Goal: Communication & Community: Answer question/provide support

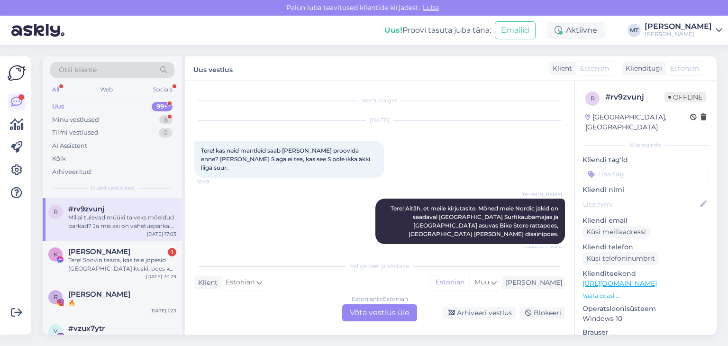
scroll to position [532, 0]
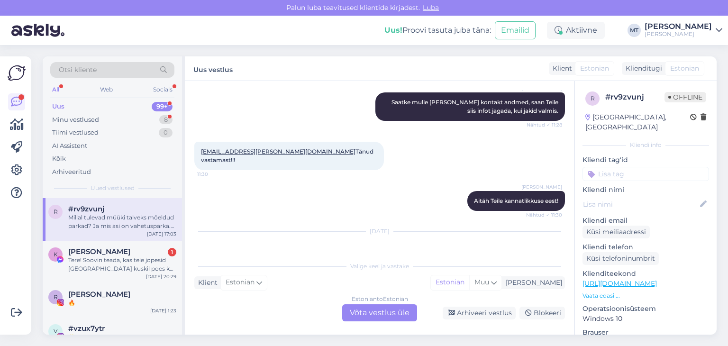
click at [371, 321] on div "Vestlus algas [DATE] Tere! kas neid mantleid saab [PERSON_NAME] proovida enne? …" at bounding box center [379, 207] width 389 height 253
click at [372, 317] on div "Estonian to Estonian Võta vestlus üle" at bounding box center [379, 312] width 75 height 17
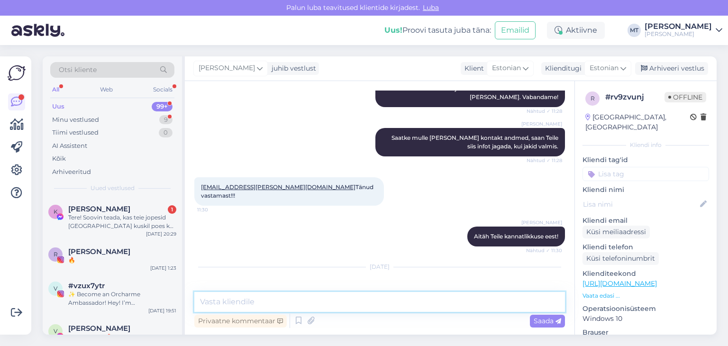
click at [357, 302] on textarea at bounding box center [379, 302] width 370 height 20
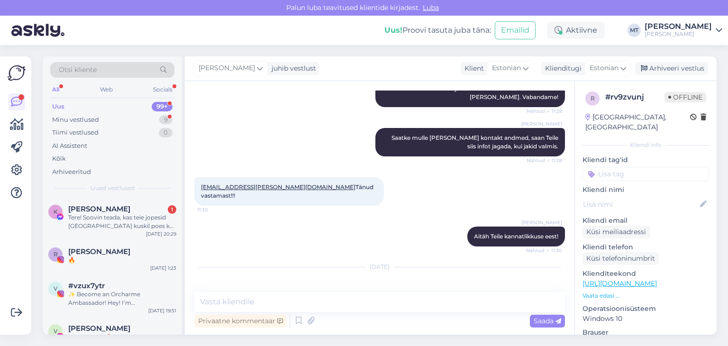
click at [64, 108] on div "Uus 99+" at bounding box center [112, 106] width 124 height 13
click at [72, 118] on div "Minu vestlused" at bounding box center [75, 119] width 47 height 9
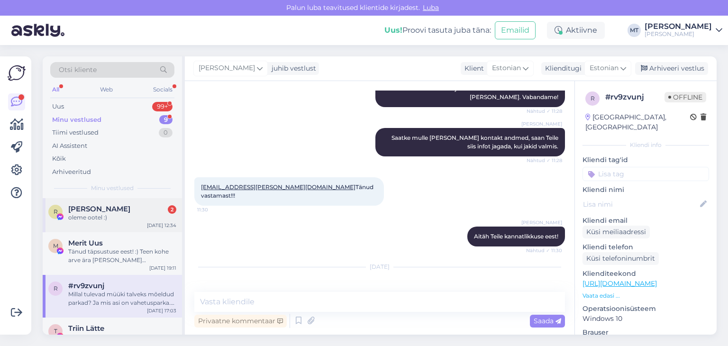
click at [100, 211] on span "[PERSON_NAME]" at bounding box center [99, 209] width 62 height 9
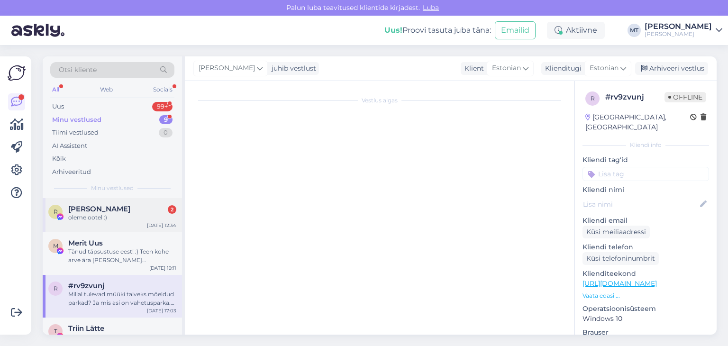
scroll to position [2131, 0]
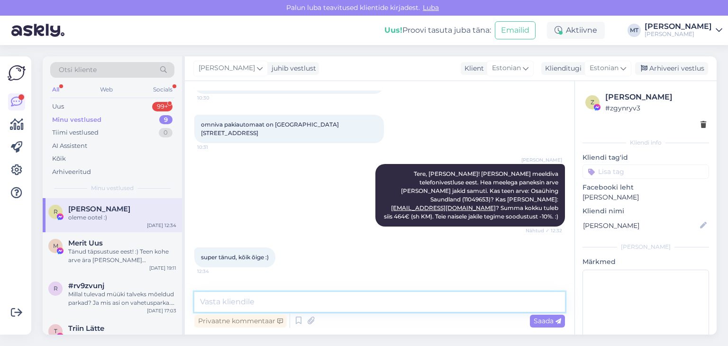
click at [278, 300] on textarea at bounding box center [379, 302] width 370 height 20
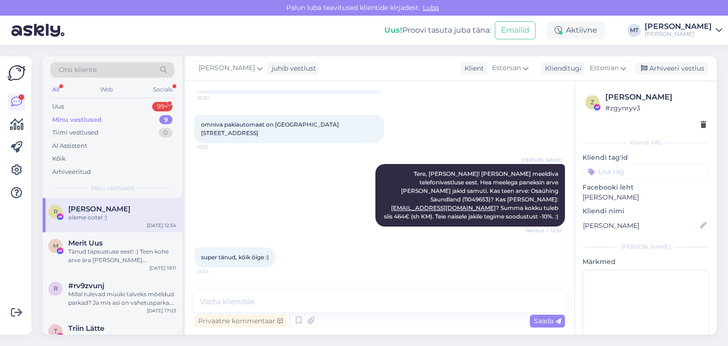
click at [87, 120] on div "Minu vestlused" at bounding box center [76, 119] width 49 height 9
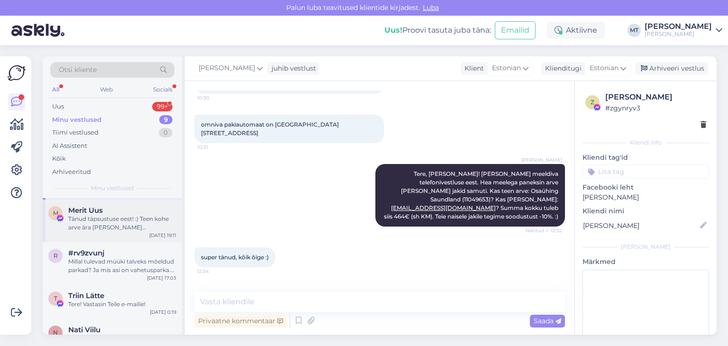
scroll to position [0, 0]
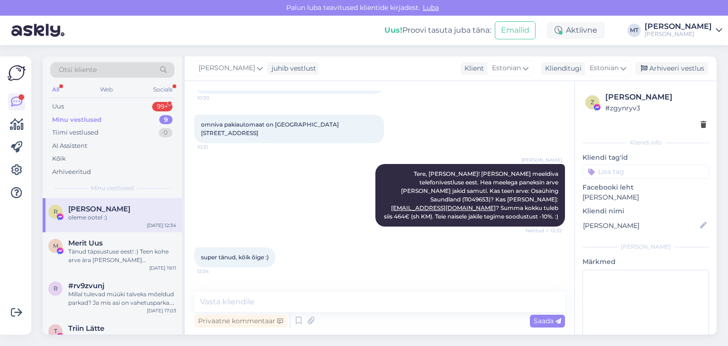
click at [99, 118] on div "Minu vestlused" at bounding box center [76, 119] width 49 height 9
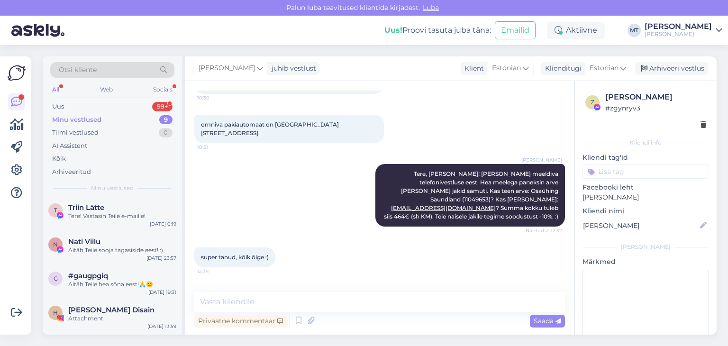
scroll to position [142, 0]
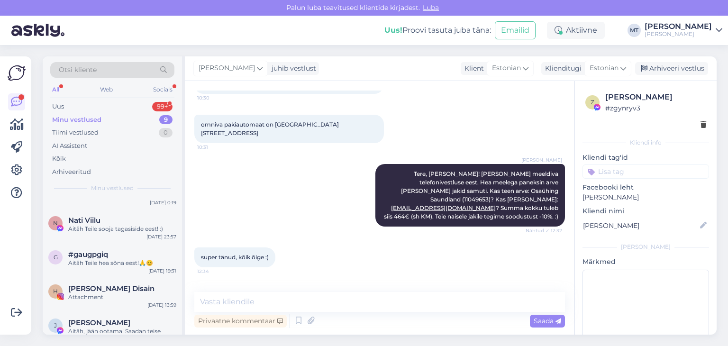
click at [75, 72] on span "Otsi kliente" at bounding box center [78, 70] width 38 height 10
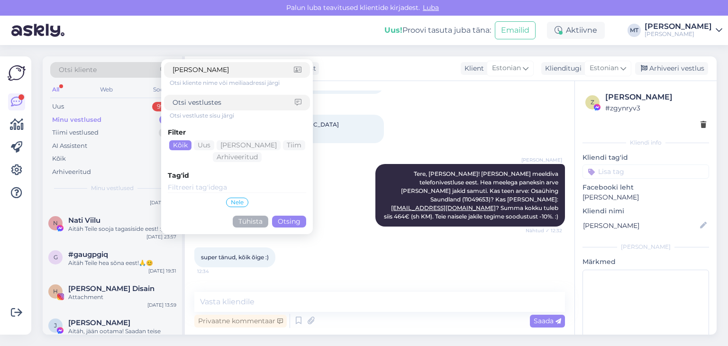
type input "[PERSON_NAME]"
click at [284, 222] on button "Otsing" at bounding box center [289, 222] width 34 height 12
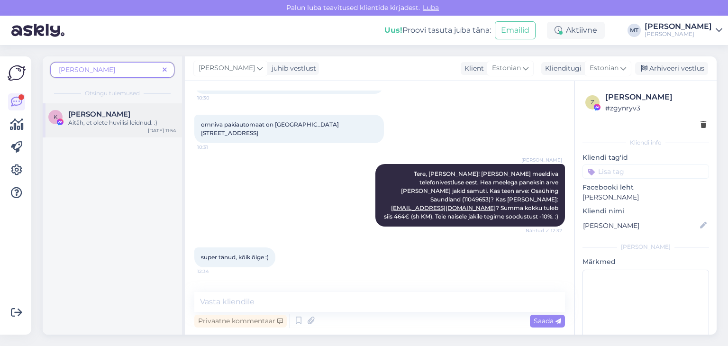
click at [96, 117] on span "[PERSON_NAME]" at bounding box center [99, 114] width 62 height 9
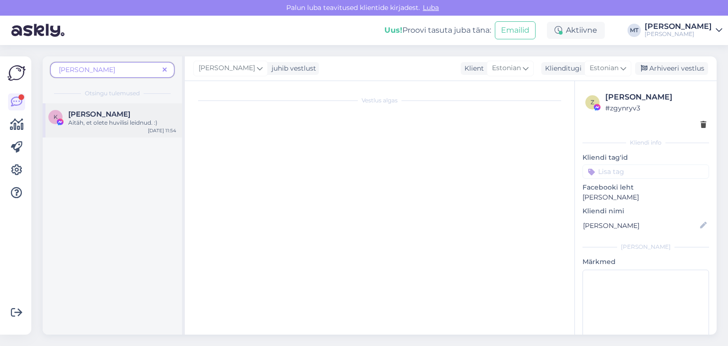
scroll to position [1971, 0]
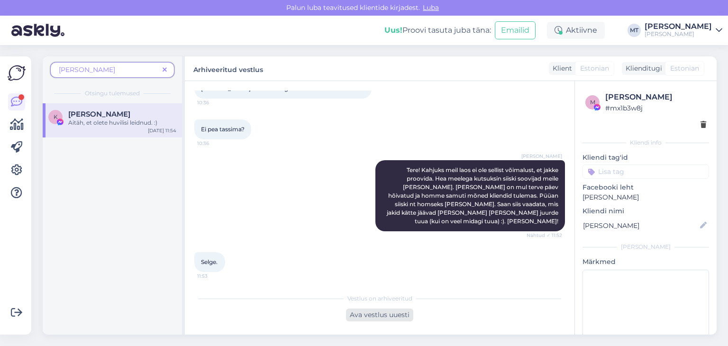
click at [394, 311] on div "Ava vestlus uuesti" at bounding box center [379, 314] width 67 height 13
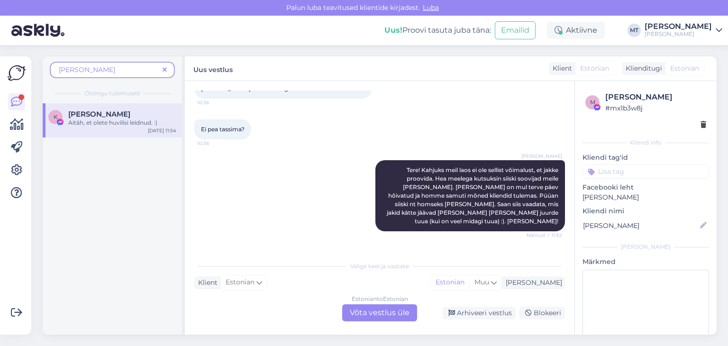
click at [370, 317] on div "Estonian to Estonian Võta vestlus üle" at bounding box center [379, 312] width 75 height 17
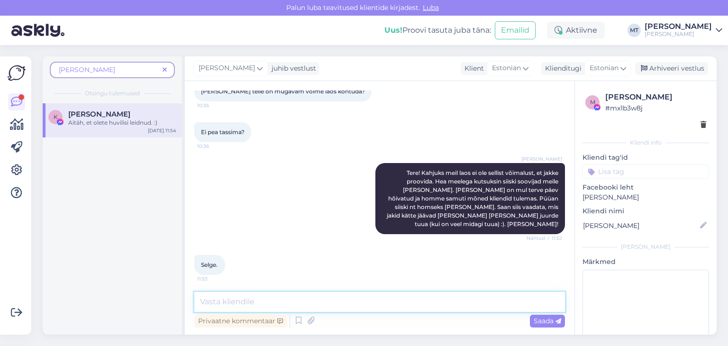
click at [297, 302] on textarea at bounding box center [379, 302] width 370 height 20
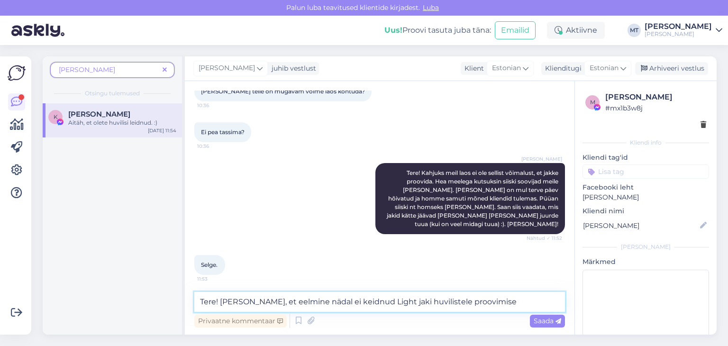
click at [341, 300] on textarea "Tere! [PERSON_NAME], et eelmine nädal ei keidnud Light jaki huvilistele proovim…" at bounding box center [379, 302] width 370 height 20
click at [498, 302] on textarea "Tere! [PERSON_NAME], et eelmine nädal ei leidnud Light jaki huvilistele proovim…" at bounding box center [379, 302] width 370 height 20
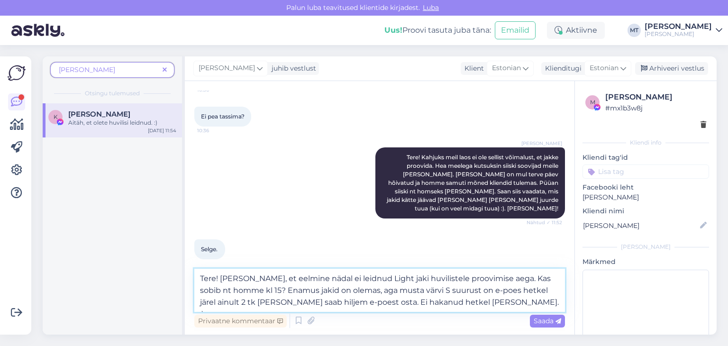
scroll to position [1991, 0]
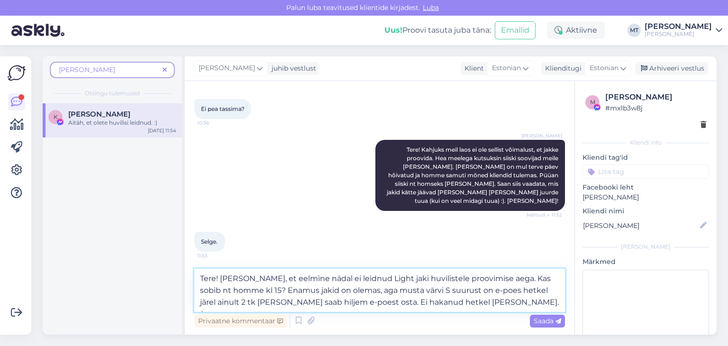
click at [338, 304] on textarea "Tere! [PERSON_NAME], et eelmine nädal ei leidnud Light jaki huvilistele proovim…" at bounding box center [379, 290] width 370 height 43
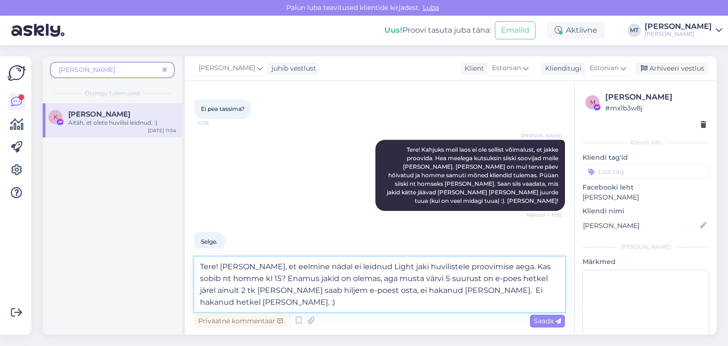
drag, startPoint x: 432, startPoint y: 290, endPoint x: 548, endPoint y: 297, distance: 116.3
click at [548, 297] on textarea "Tere! [PERSON_NAME], et eelmine nädal ei leidnud Light jaki huvilistele proovim…" at bounding box center [379, 284] width 370 height 55
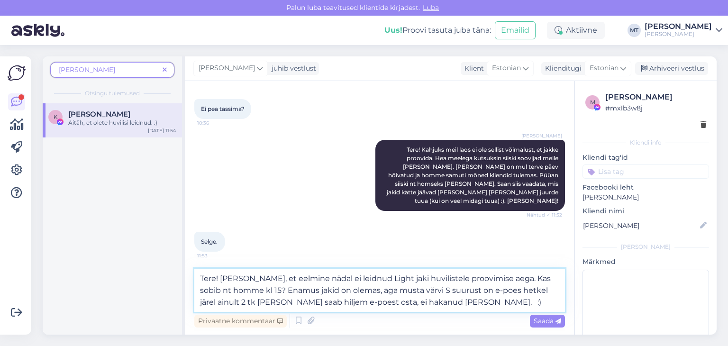
type textarea "Tere! [PERSON_NAME], et eelmine nädal ei leidnud Light jaki huvilistele proovim…"
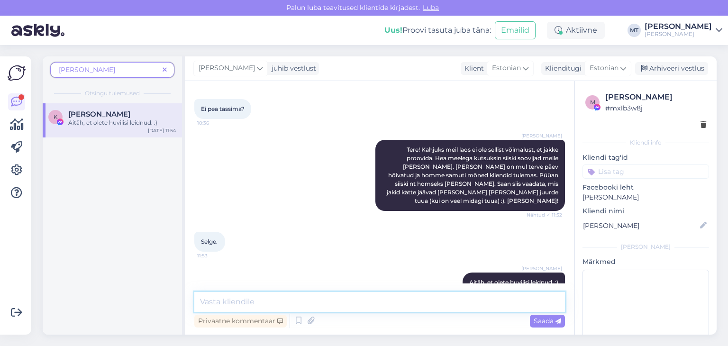
scroll to position [2063, 0]
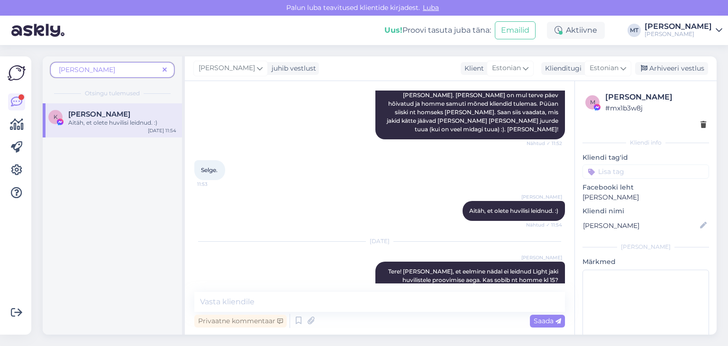
click at [164, 72] on icon at bounding box center [164, 70] width 4 height 7
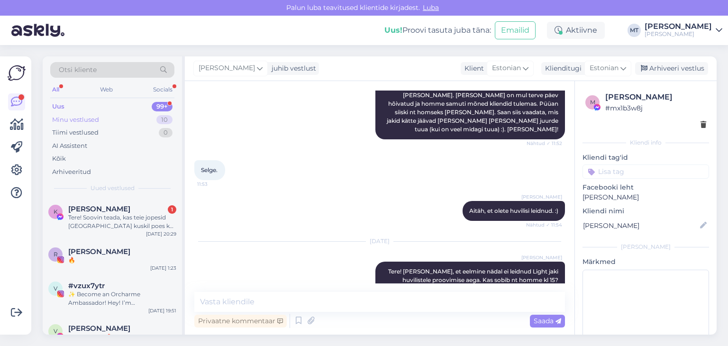
click at [83, 120] on div "Minu vestlused" at bounding box center [75, 119] width 47 height 9
click at [57, 105] on div "Uus" at bounding box center [58, 106] width 12 height 9
click at [102, 215] on div "Tere! Soovin teada, kas teie jopesid [GEOGRAPHIC_DATA] kuskil poes ka näha/proo…" at bounding box center [122, 221] width 108 height 17
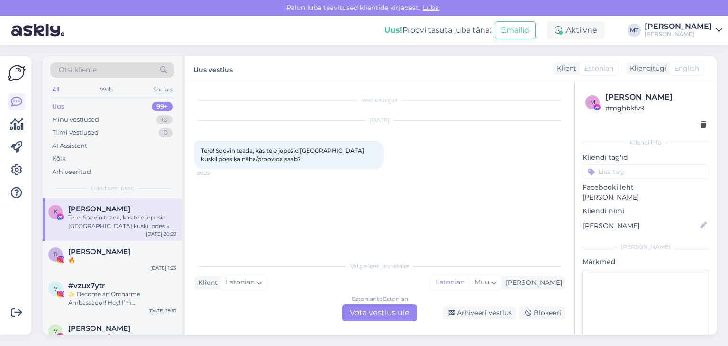
click at [394, 312] on div "Estonian to Estonian Võta vestlus üle" at bounding box center [379, 312] width 75 height 17
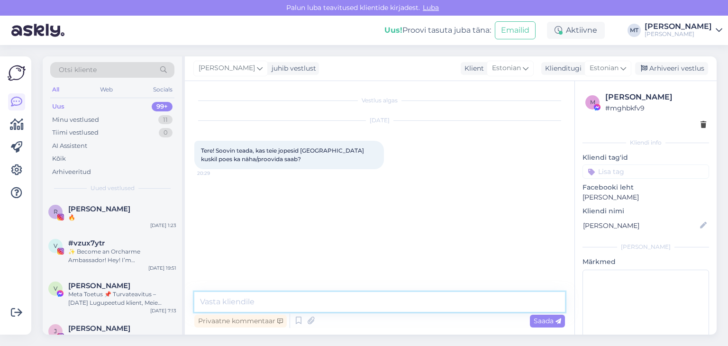
click at [382, 302] on textarea at bounding box center [379, 302] width 370 height 20
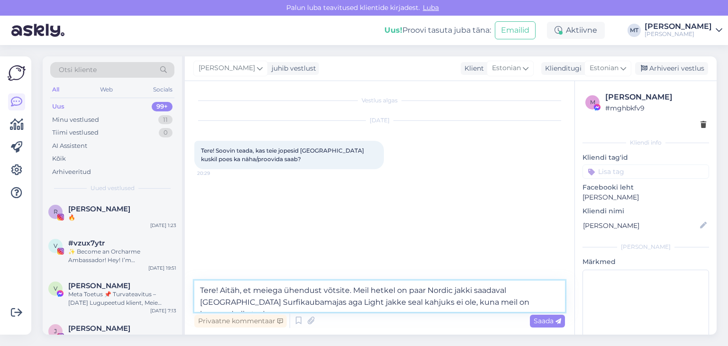
click at [229, 302] on textarea "Tere! Aitäh, et meiega ühendust võtsite. Meil hetkel on paar Nordic jakki saada…" at bounding box center [379, 295] width 370 height 31
click at [264, 303] on textarea "Tere! Aitäh, et meiega ühendust võtsite. Meil hetkel on paar Nordic jakki saada…" at bounding box center [379, 295] width 370 height 31
paste textarea "[STREET_ADDRESS]"
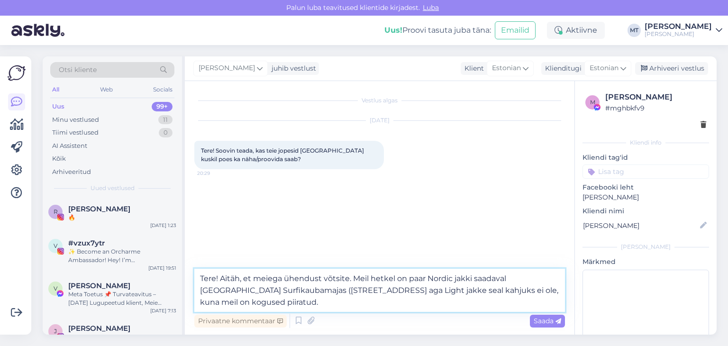
click at [307, 303] on textarea "Tere! Aitäh, et meiega ühendust võtsite. Meil hetkel on paar Nordic jakki saada…" at bounding box center [379, 290] width 370 height 43
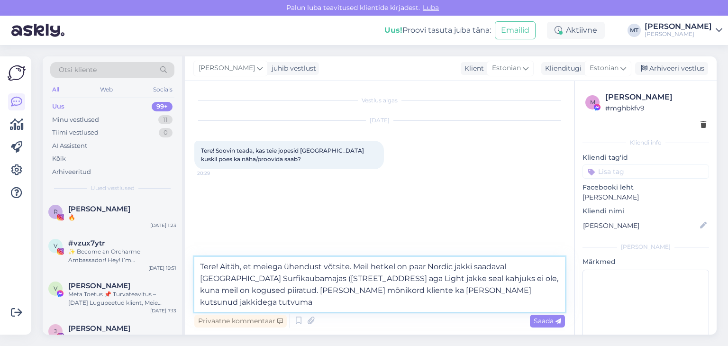
click at [299, 290] on textarea "Tere! Aitäh, et meiega ühendust võtsite. Meil hetkel on paar Nordic jakki saada…" at bounding box center [379, 284] width 370 height 55
click at [392, 304] on textarea "Tere! Aitäh, et meiega ühendust võtsite. Meil hetkel on paar Nordic jakki saada…" at bounding box center [379, 284] width 370 height 55
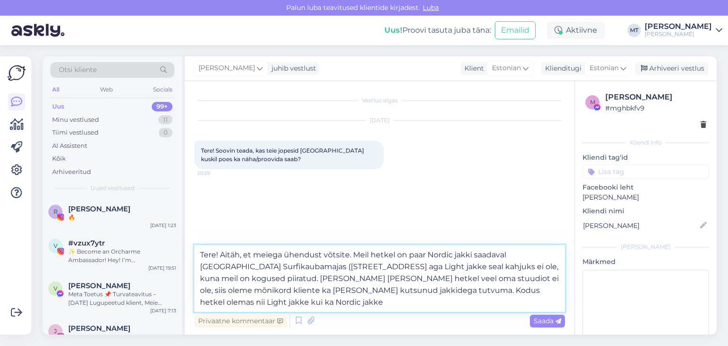
click at [503, 290] on textarea "Tere! Aitäh, et meiega ühendust võtsite. Meil hetkel on paar Nordic jakki saada…" at bounding box center [379, 278] width 370 height 67
click at [318, 304] on textarea "Tere! Aitäh, et meiega ühendust võtsite. Meil hetkel on paar Nordic jakki saada…" at bounding box center [379, 278] width 370 height 67
click at [378, 302] on textarea "Tere! Aitäh, et meiega ühendust võtsite. Meil hetkel on paar Nordic jakki saada…" at bounding box center [379, 278] width 370 height 67
click at [386, 300] on textarea "Tere! Aitäh, et meiega ühendust võtsite. Meil hetkel on paar Nordic jakki saada…" at bounding box center [379, 278] width 370 height 67
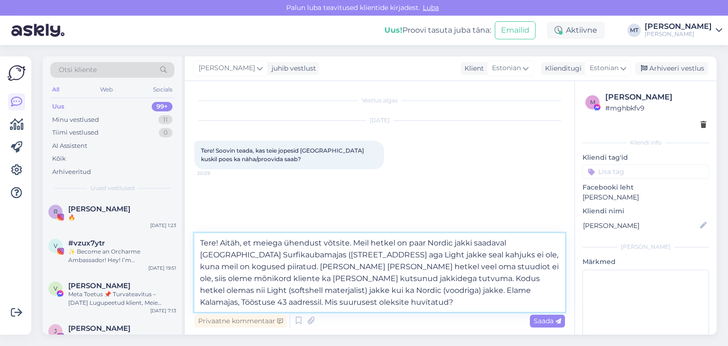
click at [314, 267] on textarea "Tere! Aitäh, et meiega ühendust võtsite. Meil hetkel on paar Nordic jakki saada…" at bounding box center [379, 272] width 370 height 79
drag, startPoint x: 545, startPoint y: 253, endPoint x: 523, endPoint y: 252, distance: 21.8
click at [523, 252] on textarea "Tere! Aitäh, et meiega ühendust võtsite. Meil hetkel on paar Nordic jakki saada…" at bounding box center [379, 272] width 370 height 79
click at [295, 264] on textarea "Tere! Aitäh, et meiega ühendust võtsite. Meil hetkel on paar Nordic jakki saada…" at bounding box center [379, 272] width 370 height 79
type textarea "Tere! Aitäh, et meiega ühendust võtsite. Meil hetkel on paar Nordic jakki saada…"
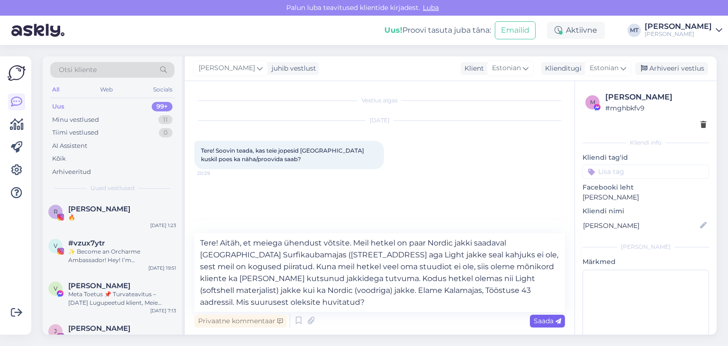
click at [546, 324] on span "Saada" at bounding box center [546, 320] width 27 height 9
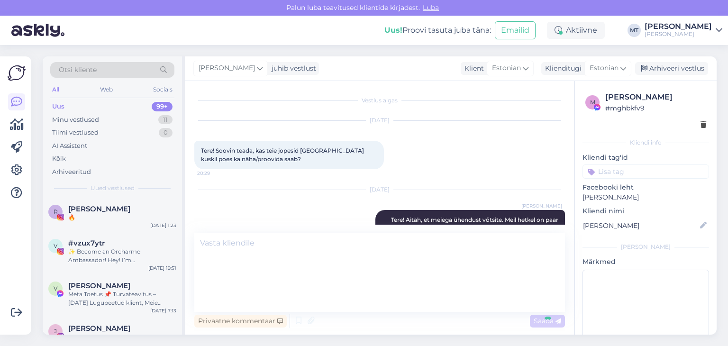
scroll to position [25, 0]
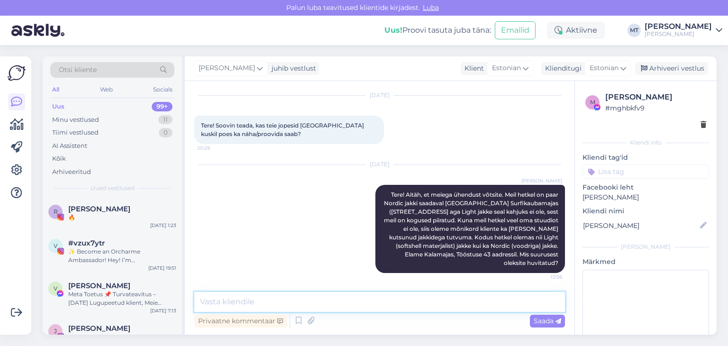
click at [243, 304] on textarea at bounding box center [379, 302] width 370 height 20
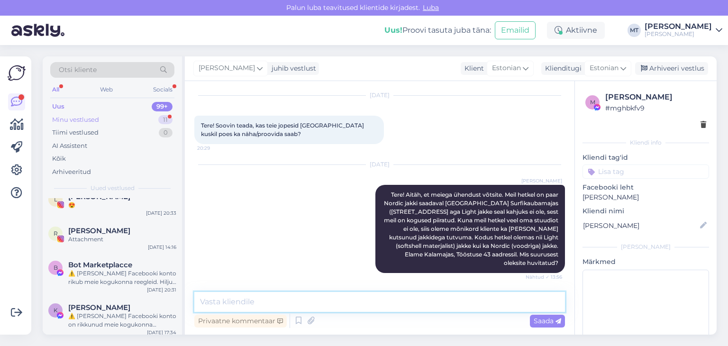
scroll to position [426, 0]
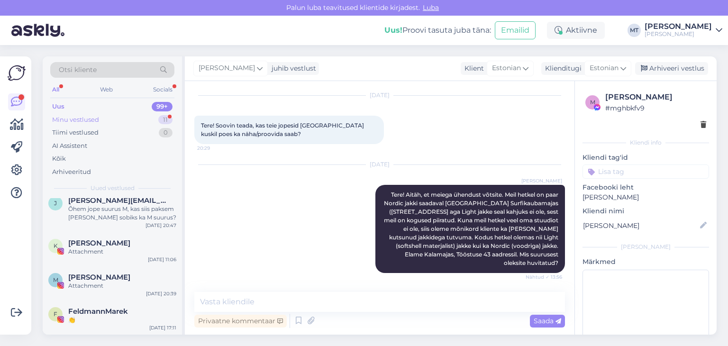
click at [71, 118] on div "Minu vestlused" at bounding box center [75, 119] width 47 height 9
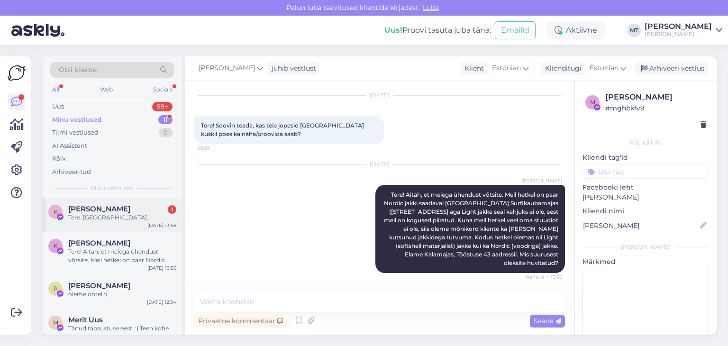
click at [85, 217] on div "Tere. [GEOGRAPHIC_DATA]." at bounding box center [122, 217] width 108 height 9
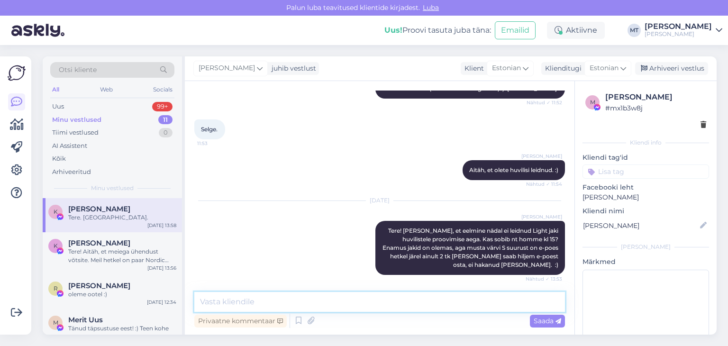
click at [227, 301] on textarea at bounding box center [379, 302] width 370 height 20
type textarea "Aitäh!"
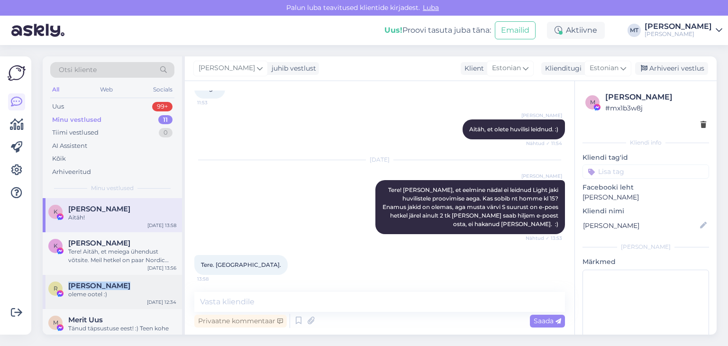
drag, startPoint x: 116, startPoint y: 285, endPoint x: 66, endPoint y: 285, distance: 49.3
click at [66, 285] on div "R [PERSON_NAME] oleme ootel :)" at bounding box center [112, 289] width 128 height 17
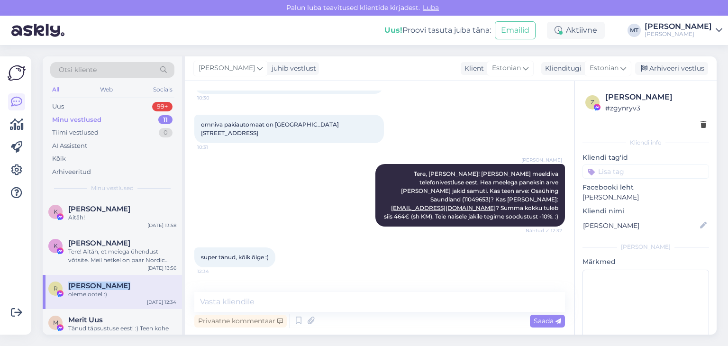
copy span "[PERSON_NAME]"
drag, startPoint x: 119, startPoint y: 288, endPoint x: 162, endPoint y: 290, distance: 43.7
click at [119, 288] on span "[PERSON_NAME]" at bounding box center [99, 285] width 62 height 9
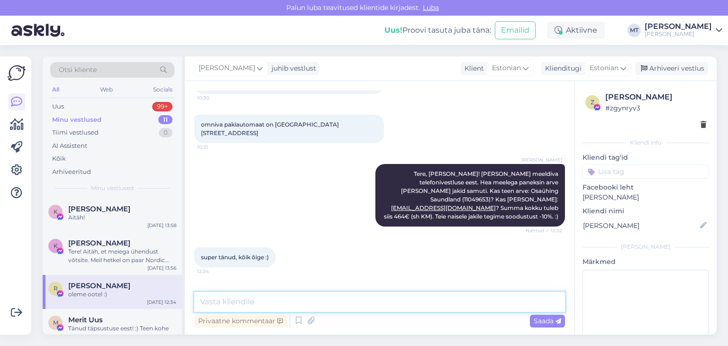
click at [232, 302] on textarea at bounding box center [379, 302] width 370 height 20
drag, startPoint x: 257, startPoint y: 303, endPoint x: 225, endPoint y: 305, distance: 32.8
click at [225, 305] on textarea "Palun kirjutage [PERSON_NAME] mobiilinumber. :)" at bounding box center [379, 302] width 370 height 20
type textarea "Palun saatke mulle [PERSON_NAME] mobiilinumber. :)"
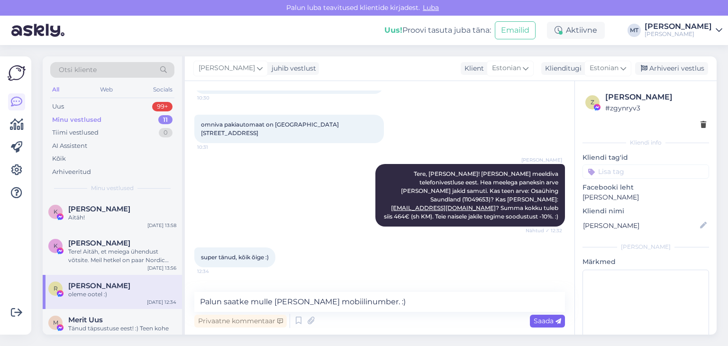
click at [534, 320] on span "Saada" at bounding box center [546, 320] width 27 height 9
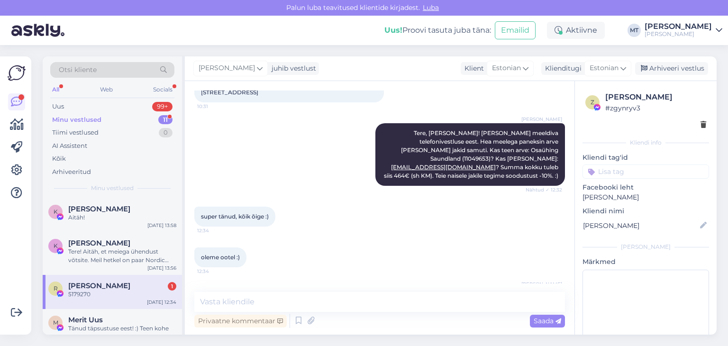
scroll to position [2212, 0]
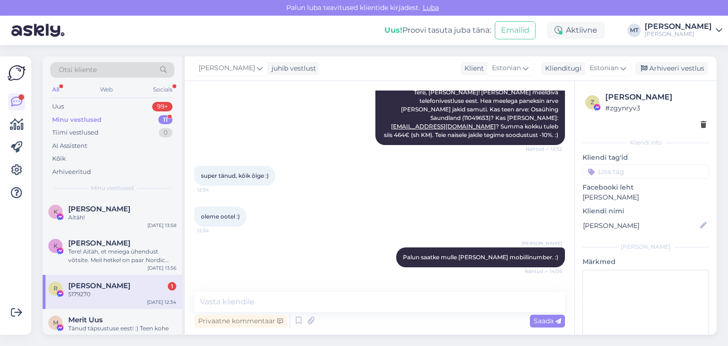
drag, startPoint x: 225, startPoint y: 264, endPoint x: 199, endPoint y: 264, distance: 26.1
click at [199, 288] on div "5179270 14:20" at bounding box center [212, 298] width 36 height 20
copy span "5179270"
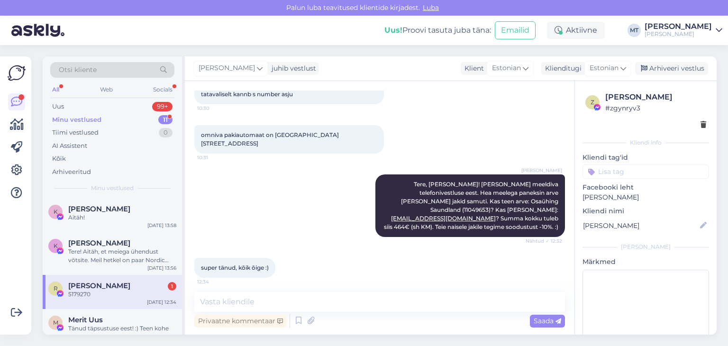
scroll to position [2118, 0]
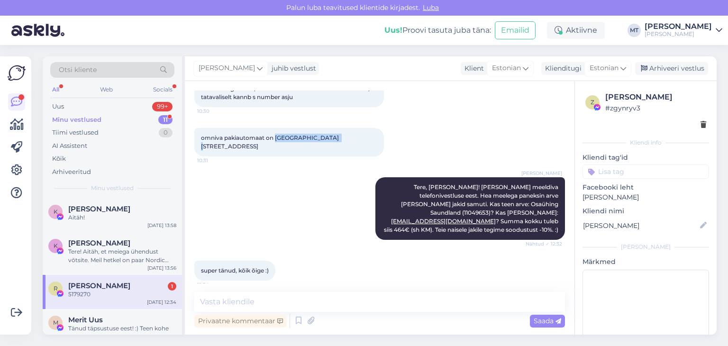
drag, startPoint x: 274, startPoint y: 119, endPoint x: 330, endPoint y: 118, distance: 55.4
click at [330, 134] on span "omniva pakiautomaat on [GEOGRAPHIC_DATA] [STREET_ADDRESS]" at bounding box center [270, 142] width 139 height 16
copy span "pärnu ülejõe selver"
